Goal: Information Seeking & Learning: Check status

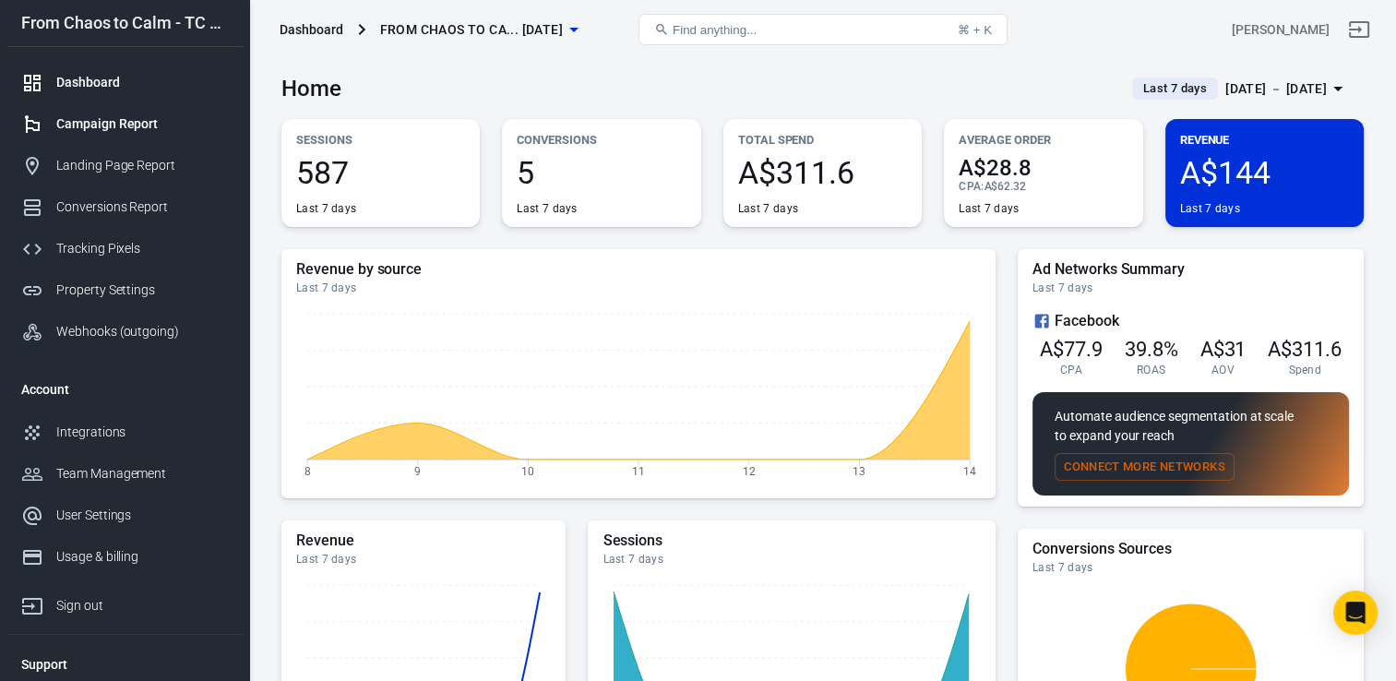
click at [109, 115] on div "Campaign Report" at bounding box center [142, 123] width 172 height 19
